Goal: Transaction & Acquisition: Obtain resource

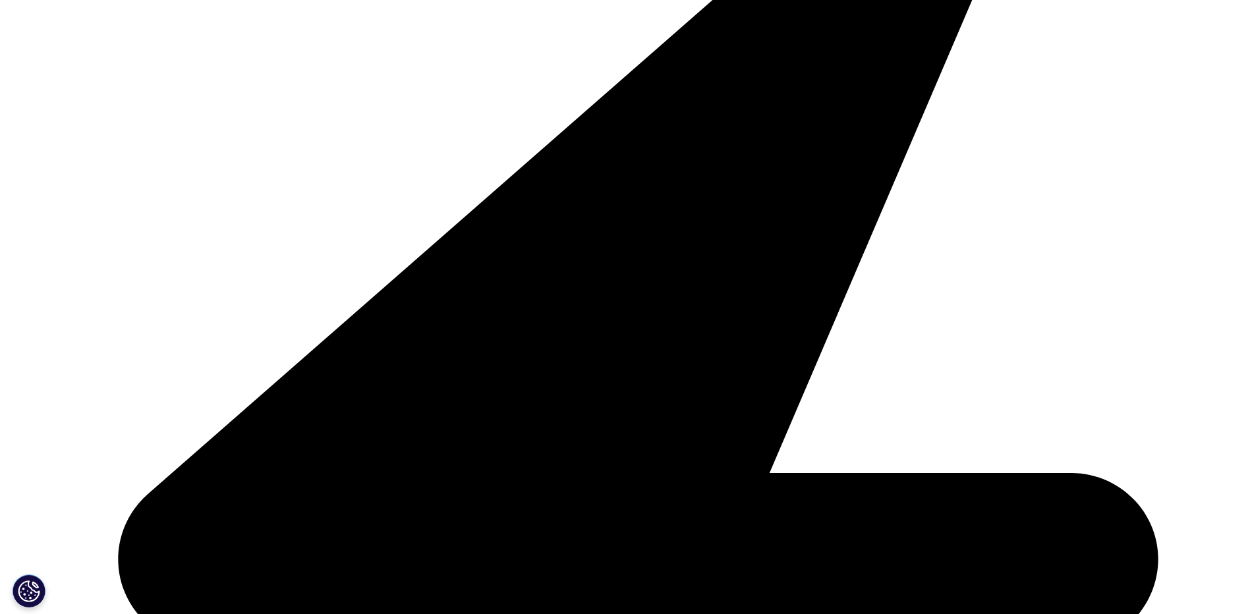
scroll to position [461, 0]
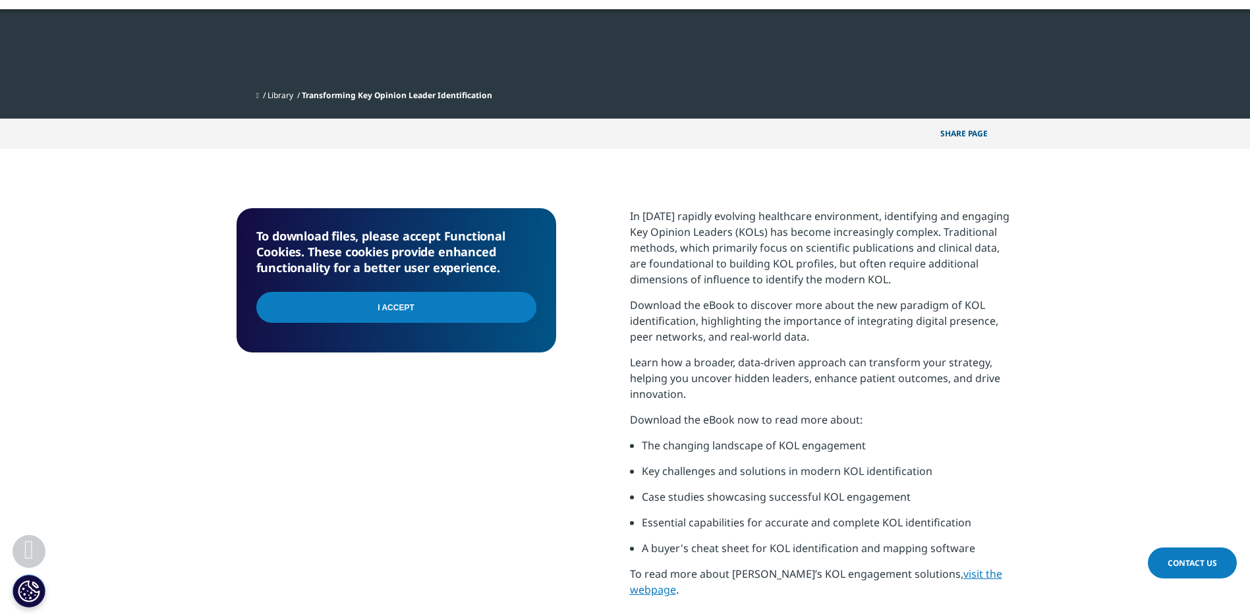
click at [402, 308] on input "I Accept" at bounding box center [396, 307] width 280 height 31
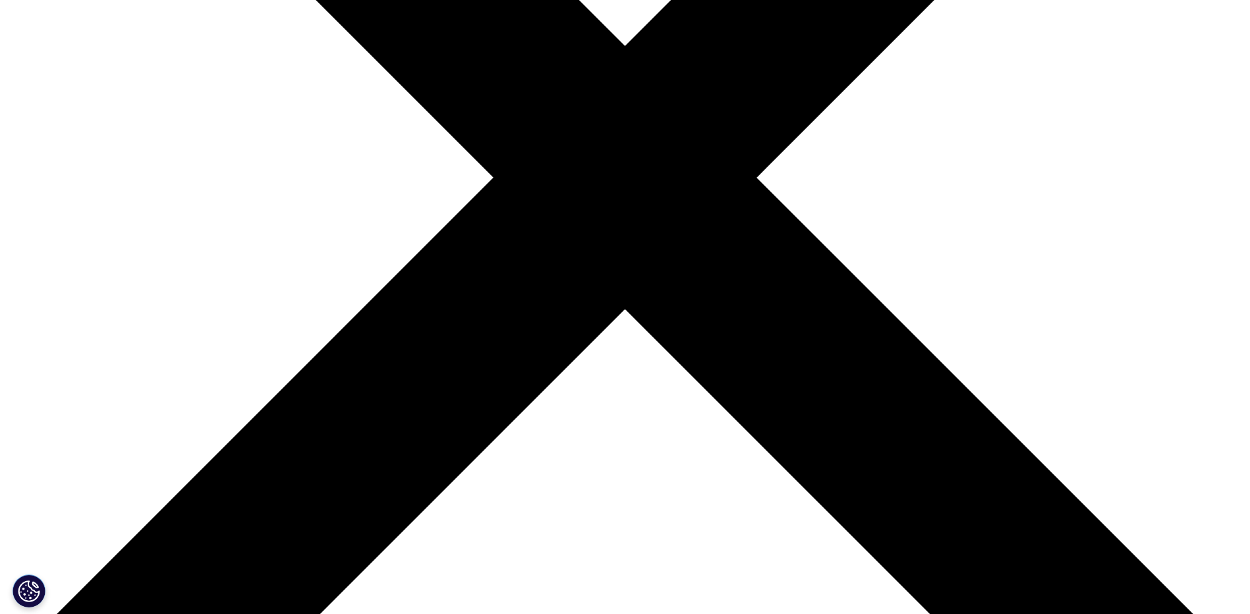
type input "MARIA HELENA"
type input "FERNANDEZ"
type input "maria-helena.fernandez-celorio@hoefliger.de"
type input "Harro Höfliger"
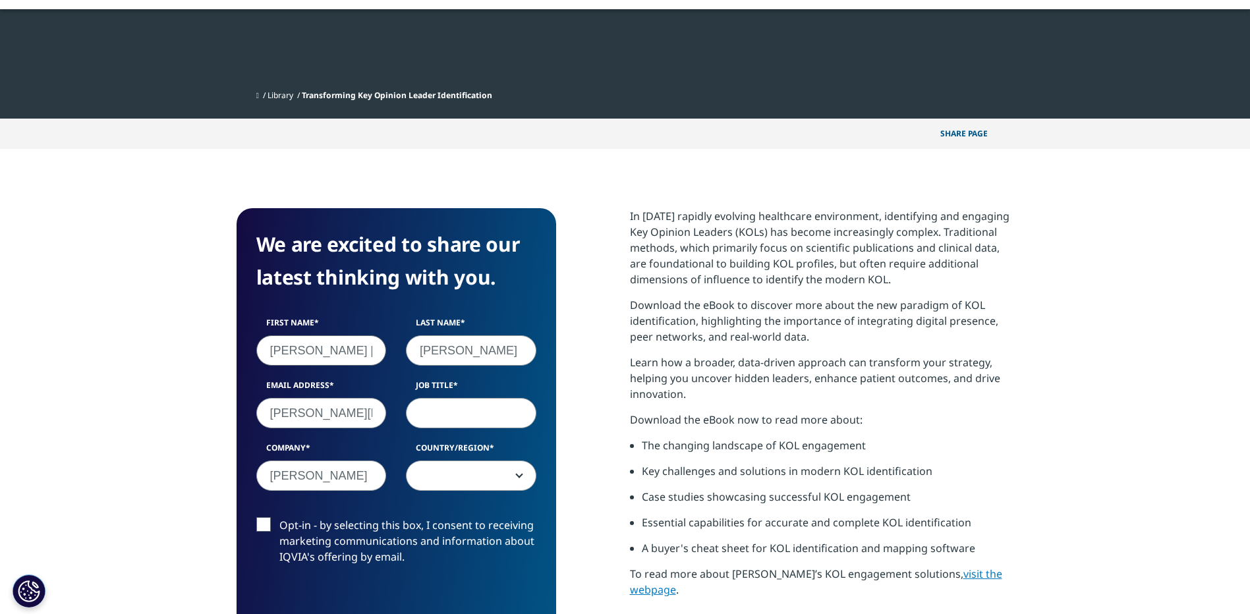
select select "[GEOGRAPHIC_DATA]"
drag, startPoint x: 312, startPoint y: 350, endPoint x: 229, endPoint y: 352, distance: 83.7
click at [229, 352] on section "We are excited to share our latest thinking with you. First Name MARIA HELENA L…" at bounding box center [625, 464] width 1250 height 629
type input "HELENA"
click at [438, 410] on input "Job Title" at bounding box center [471, 413] width 131 height 30
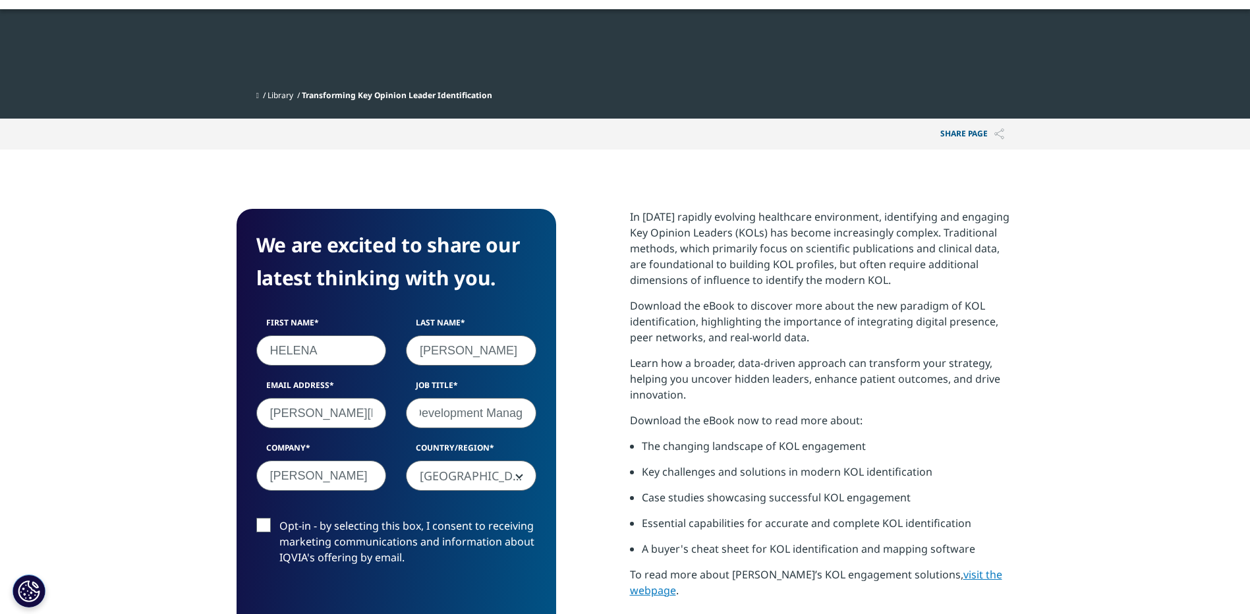
scroll to position [0, 69]
type input "Business Development Manager"
click at [264, 529] on label "Opt-in - by selecting this box, I consent to receiving marketing communications…" at bounding box center [396, 545] width 280 height 55
click at [279, 518] on input "Opt-in - by selecting this box, I consent to receiving marketing communications…" at bounding box center [279, 518] width 0 height 0
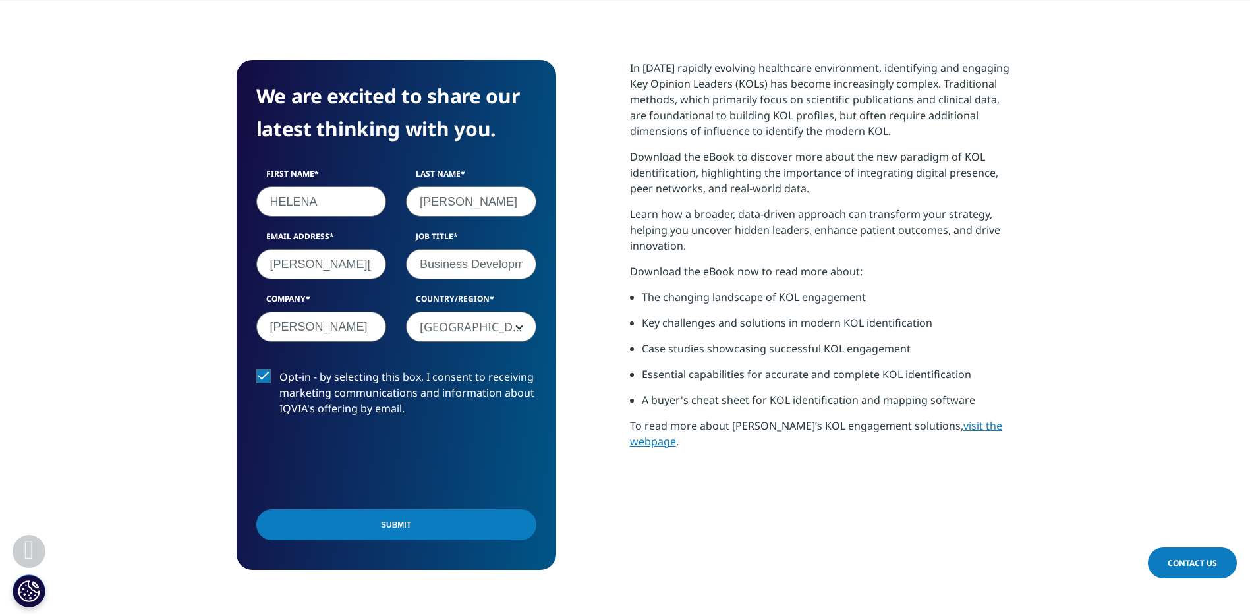
scroll to position [659, 0]
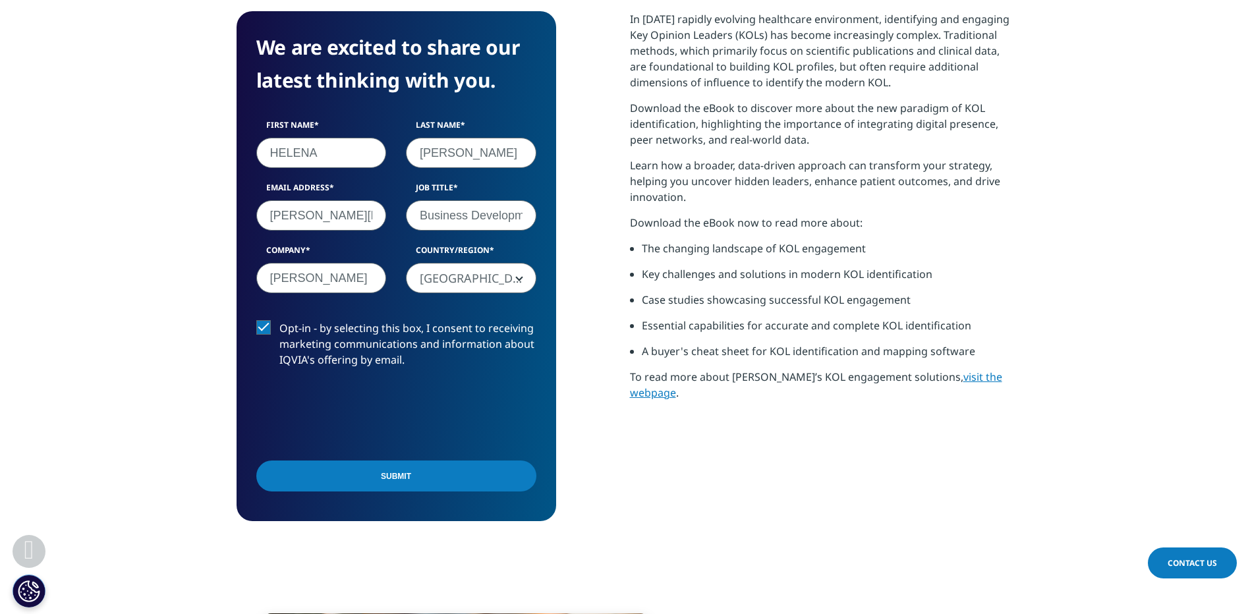
click at [267, 328] on label "Opt-in - by selecting this box, I consent to receiving marketing communications…" at bounding box center [396, 347] width 280 height 55
click at [279, 320] on input "Opt-in - by selecting this box, I consent to receiving marketing communications…" at bounding box center [279, 320] width 0 height 0
click at [397, 474] on input "Submit" at bounding box center [396, 476] width 280 height 31
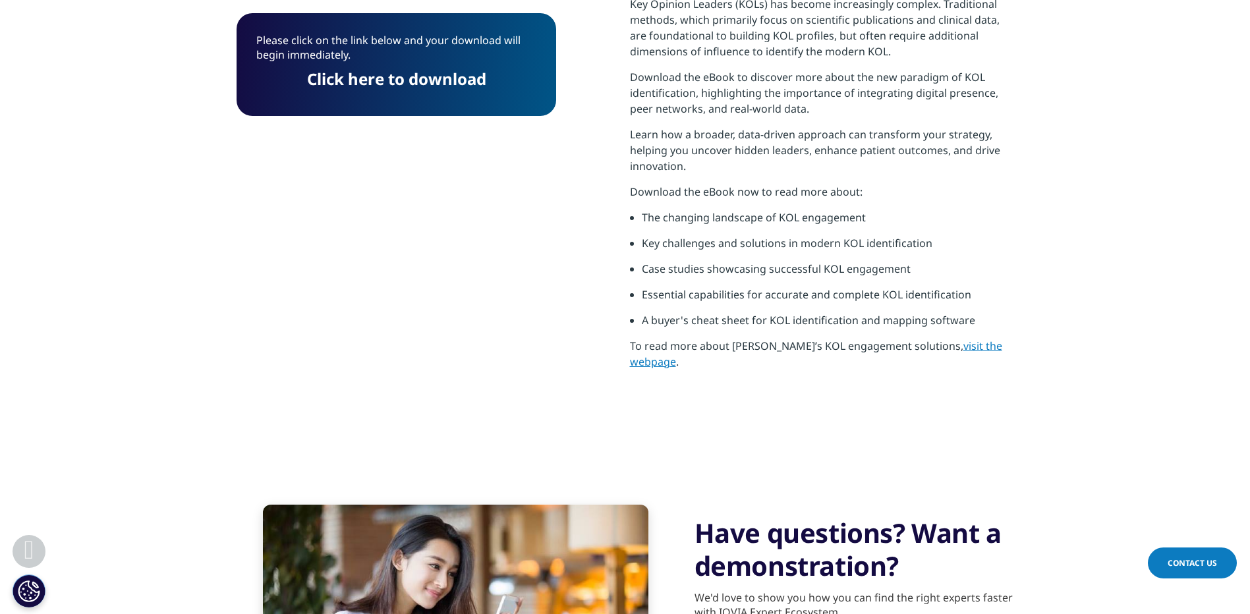
scroll to position [417, 778]
click at [409, 85] on link "Click here to download" at bounding box center [396, 79] width 179 height 22
